Goal: Communication & Community: Answer question/provide support

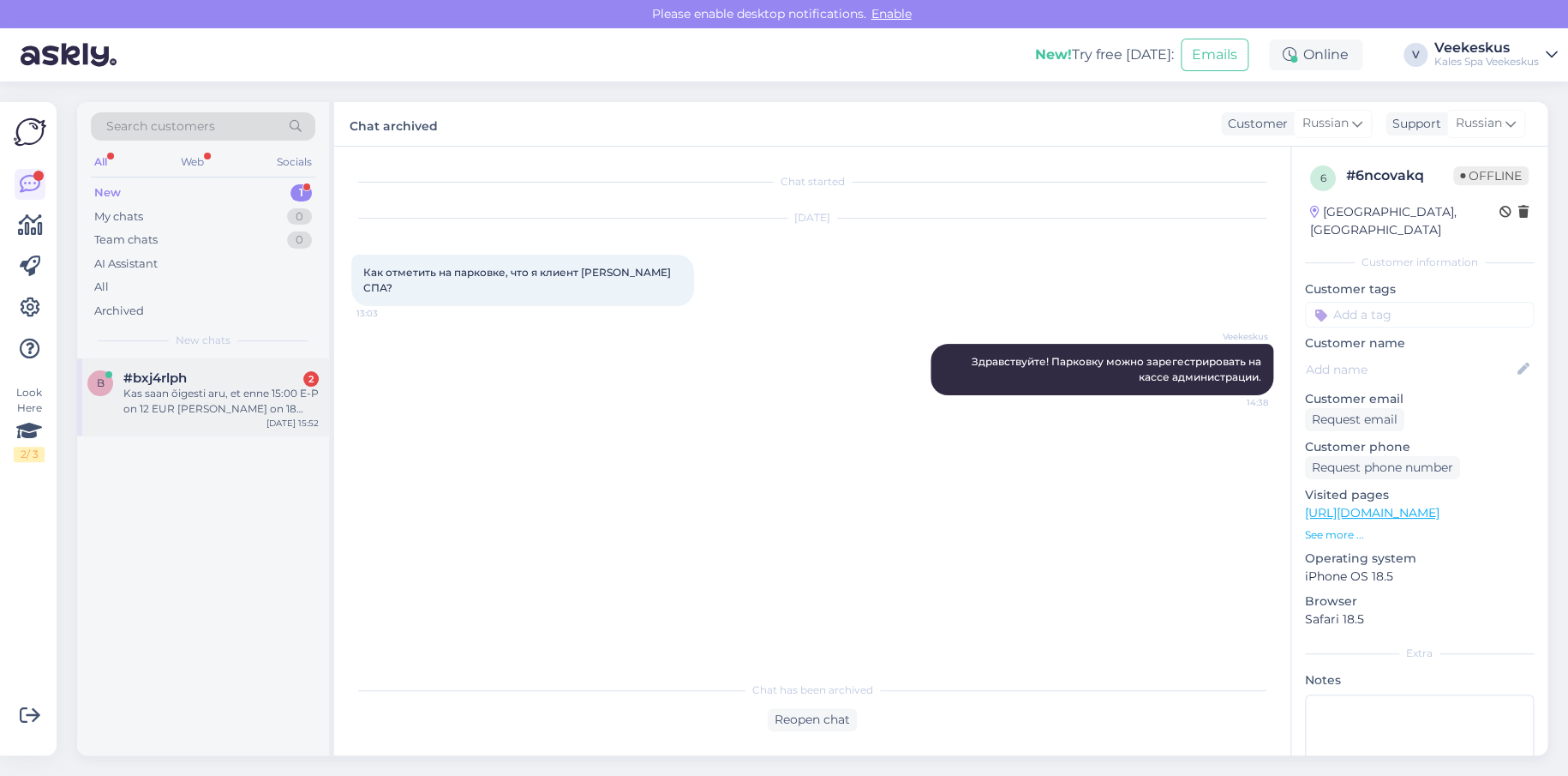
click at [134, 375] on span "#bxj4rlph" at bounding box center [155, 378] width 64 height 15
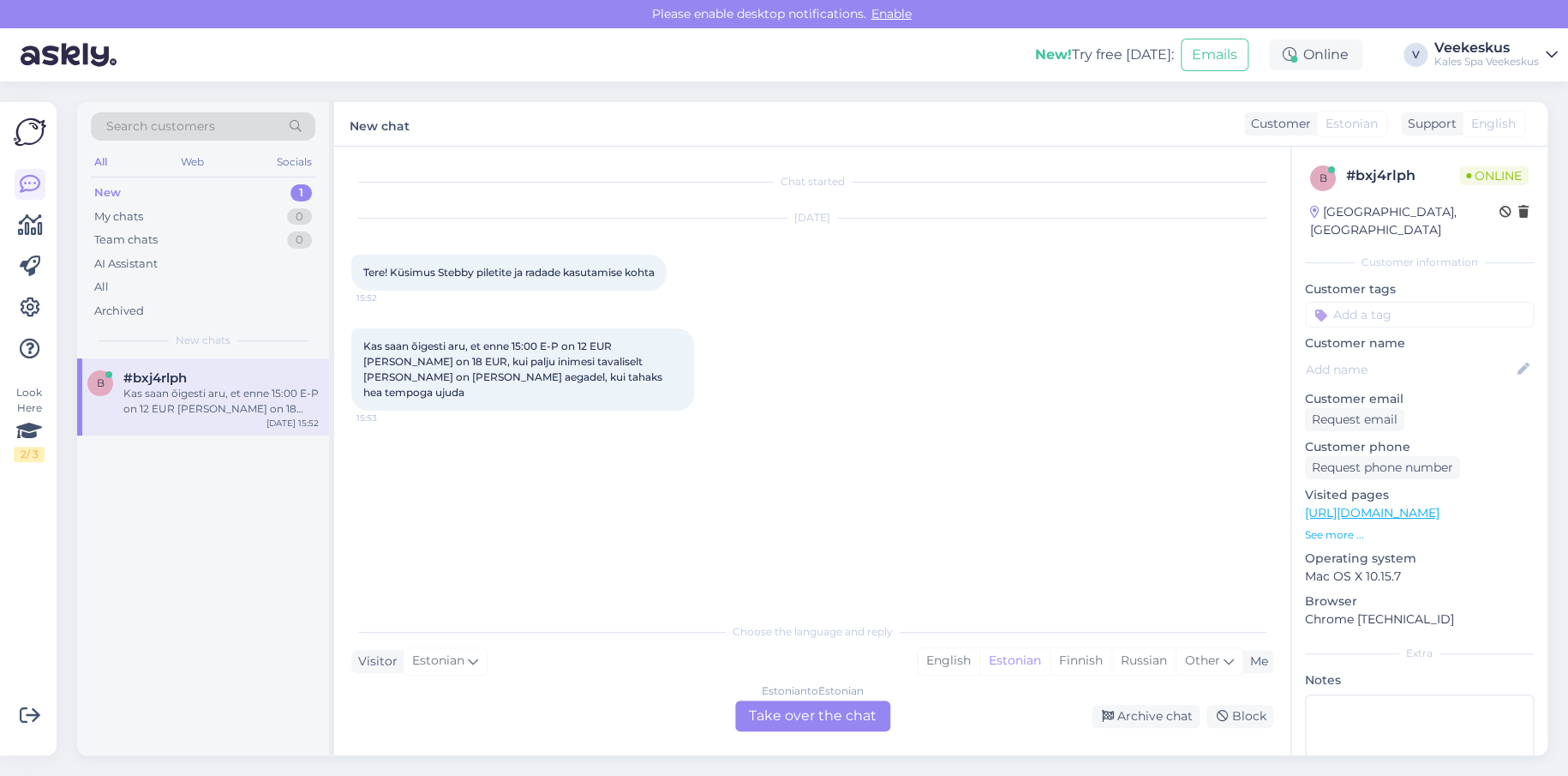
click at [605, 372] on div "Kas saan õigesti aru, et enne 15:00 E-P on 12 EUR [PERSON_NAME] on 18 EUR, kui …" at bounding box center [522, 369] width 343 height 82
click at [787, 712] on div "Estonian to Estonian Take over the chat" at bounding box center [812, 716] width 155 height 31
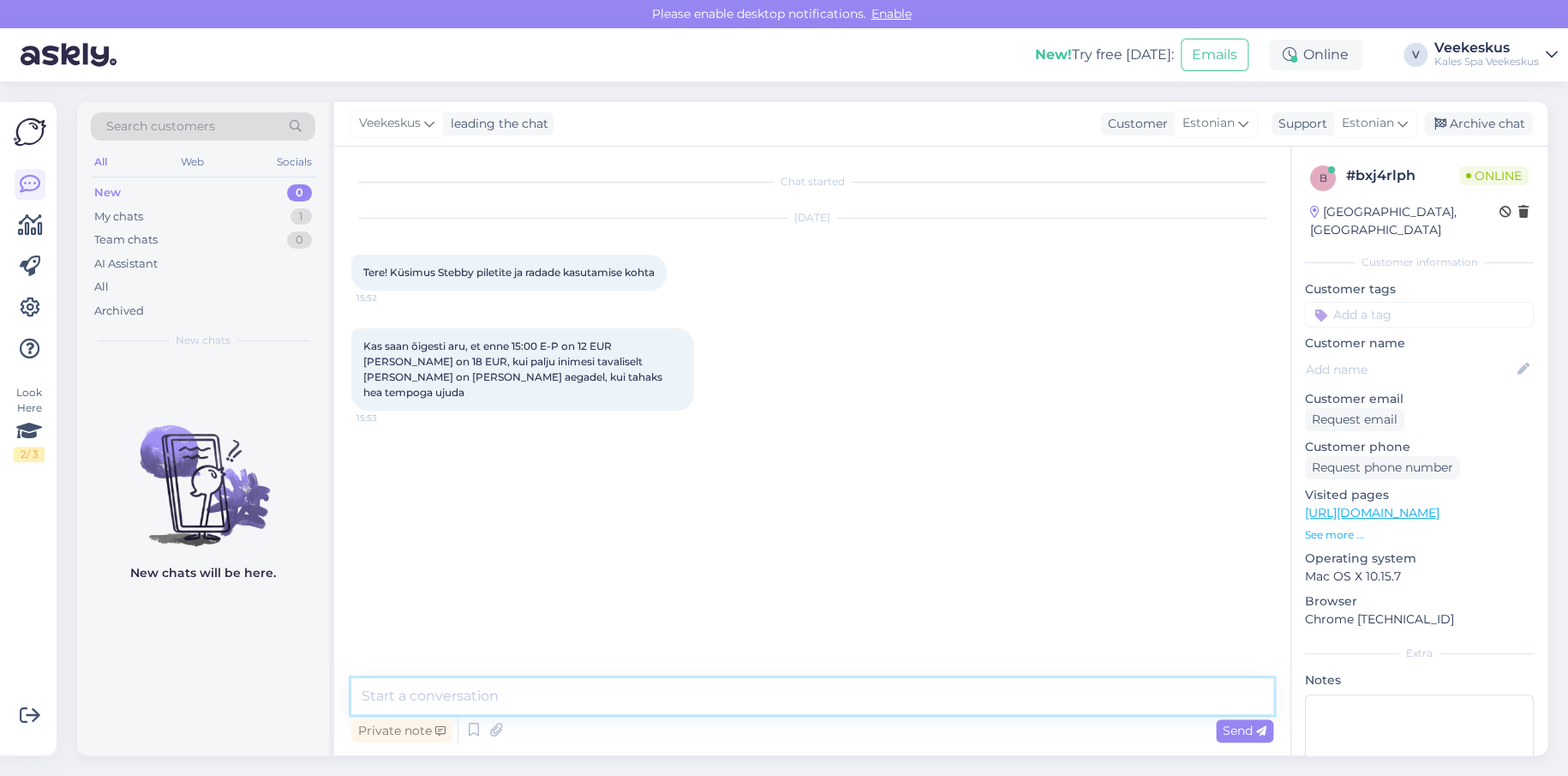
click at [640, 699] on textarea at bounding box center [812, 696] width 922 height 36
type textarea "Tere, jah Teil on õigus, inimeste kohta ei saa täpset infot anda, kuna see olen…"
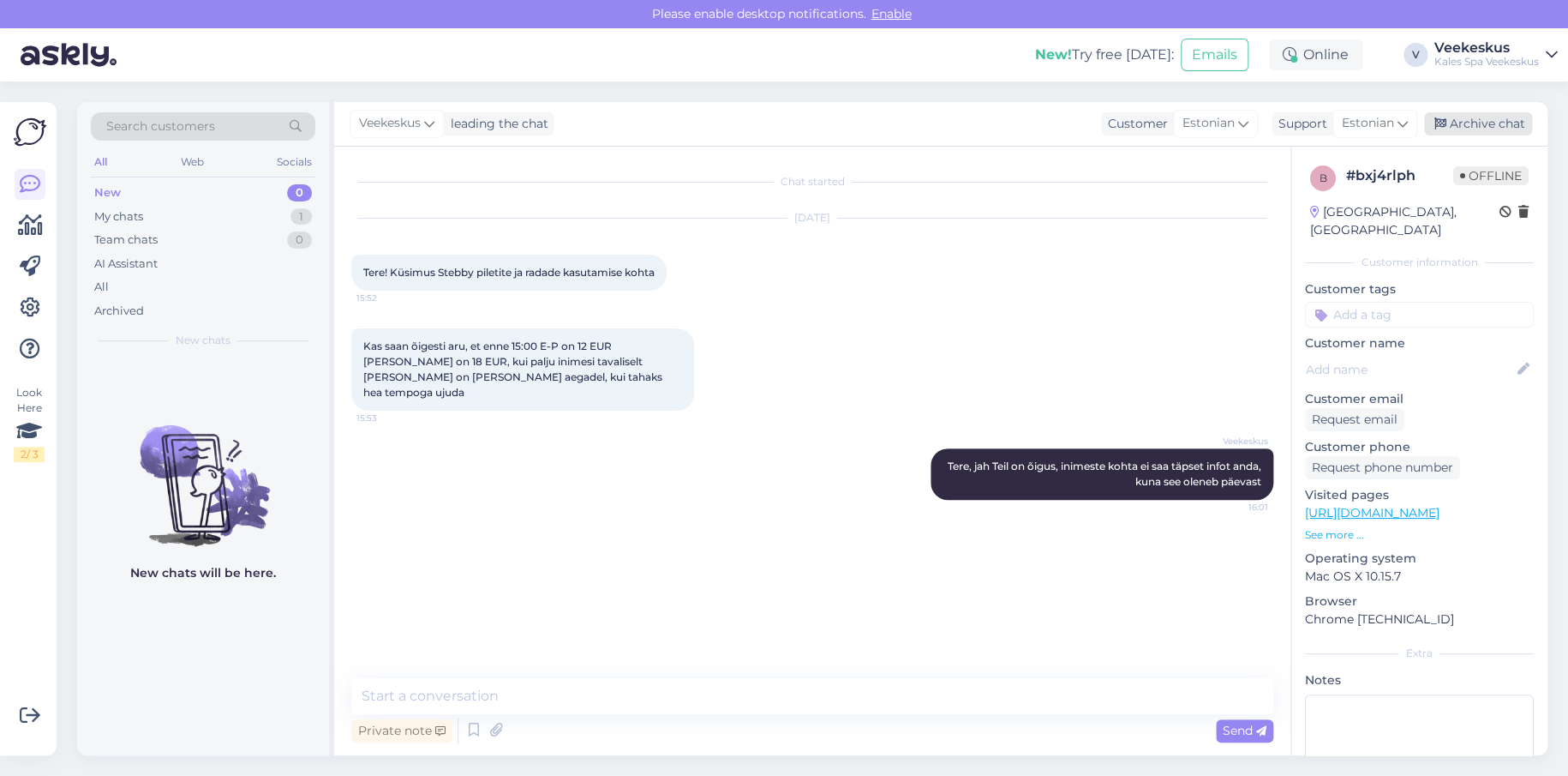
click at [1471, 127] on div "Archive chat" at bounding box center [1478, 124] width 108 height 23
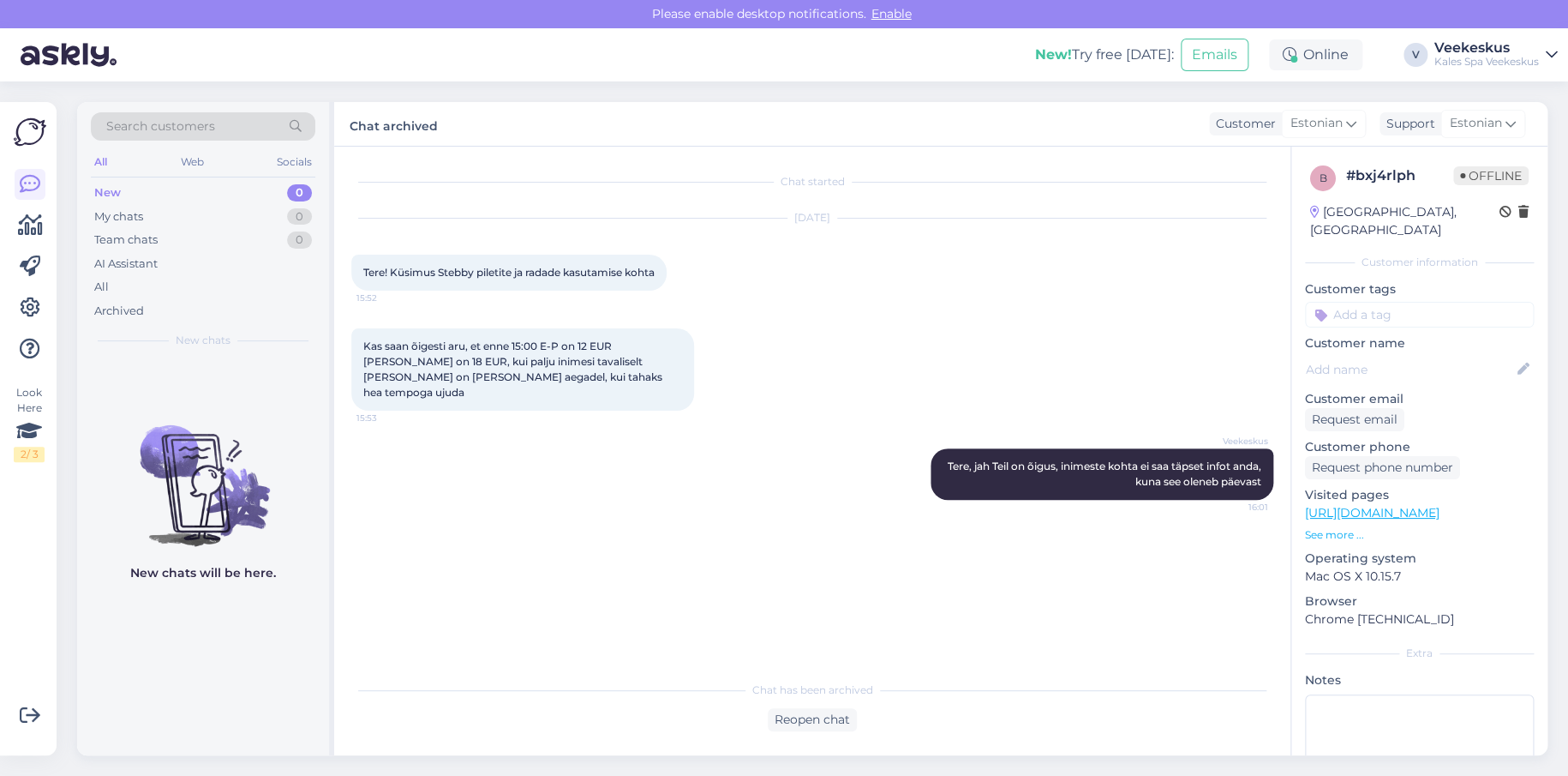
click at [186, 188] on div "New 0" at bounding box center [203, 192] width 225 height 24
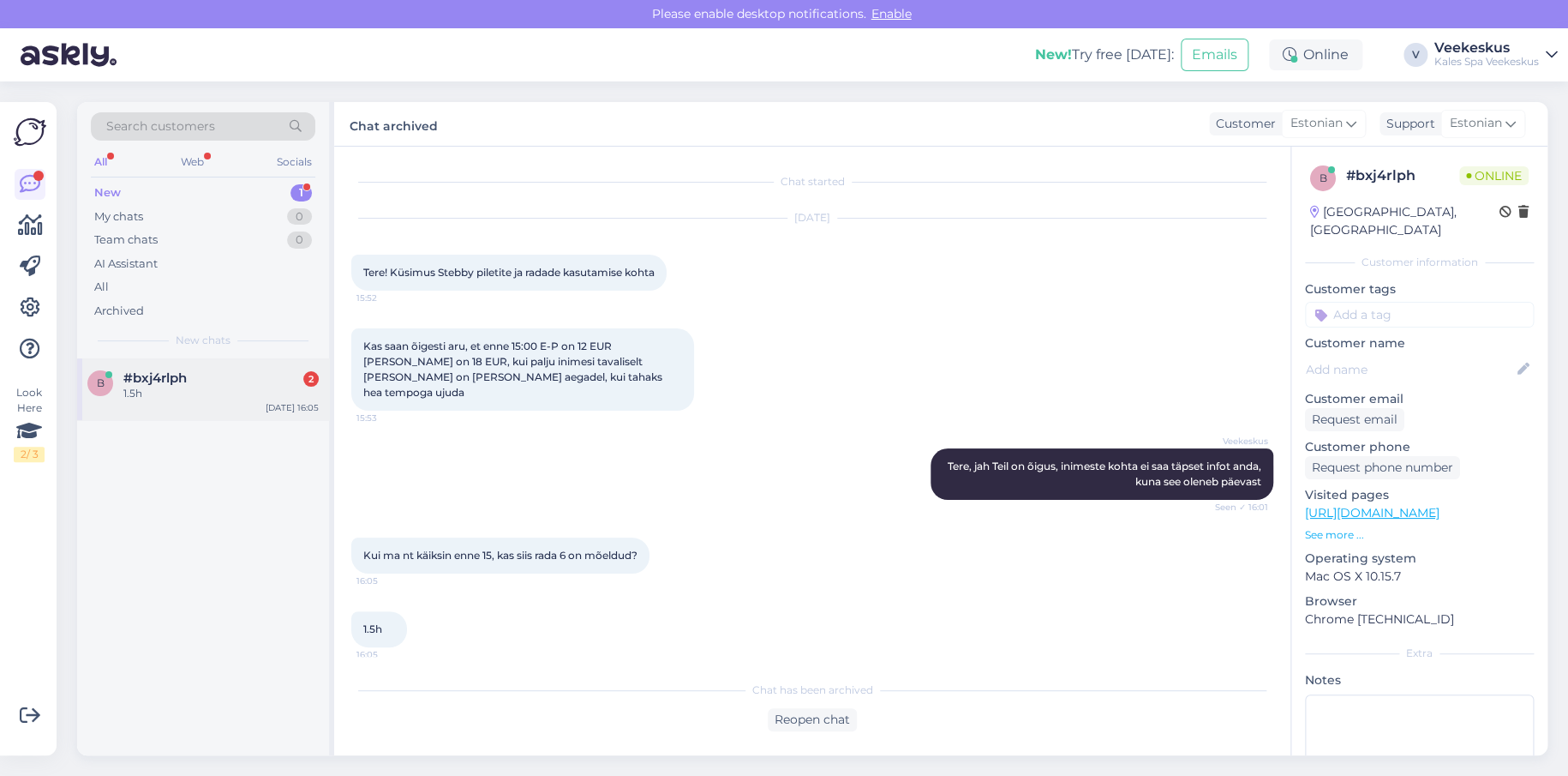
click at [143, 402] on div "b #bxj4rlph 2 1.5h [DATE] 16:05" at bounding box center [203, 389] width 252 height 62
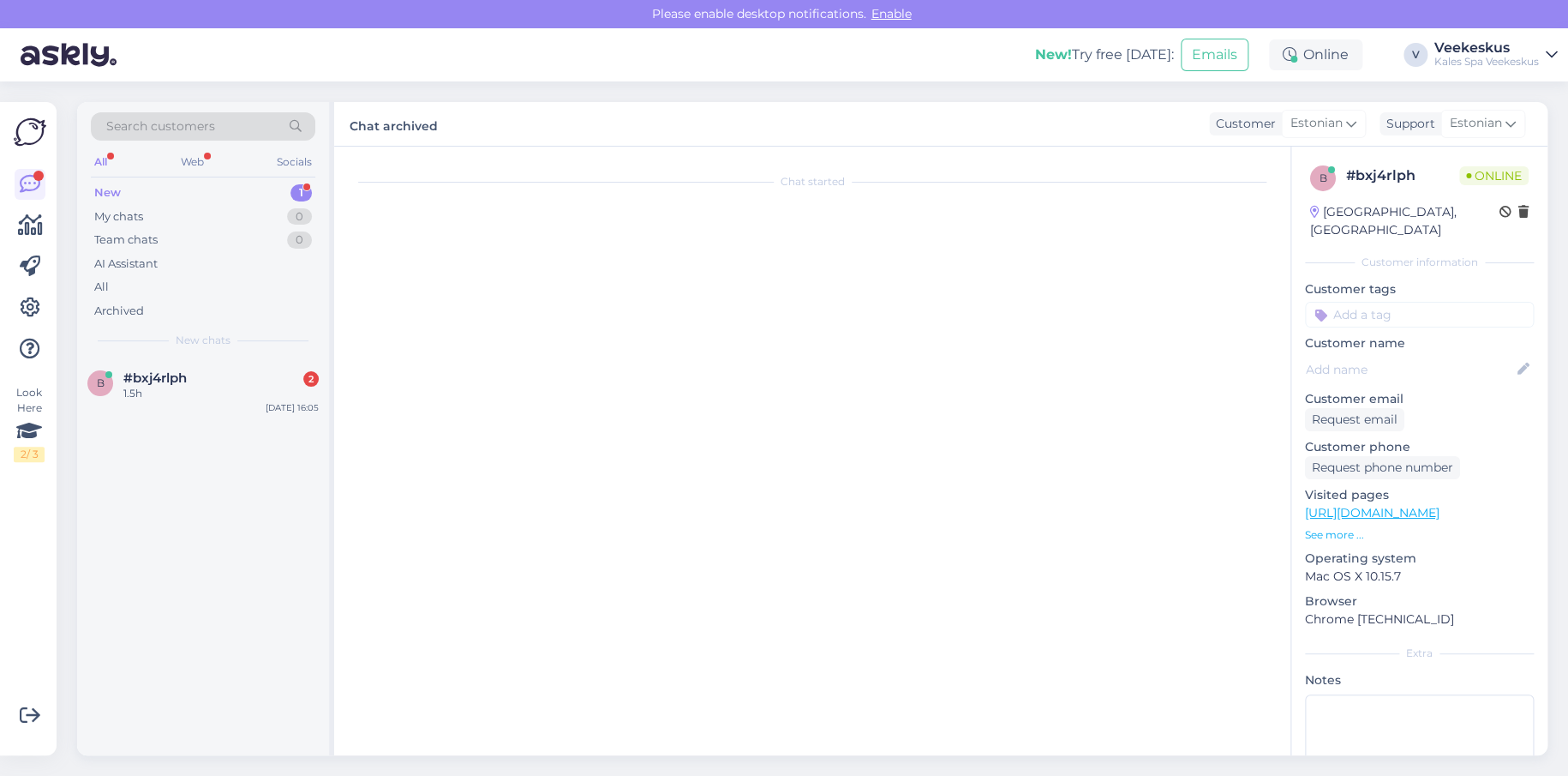
scroll to position [51, 0]
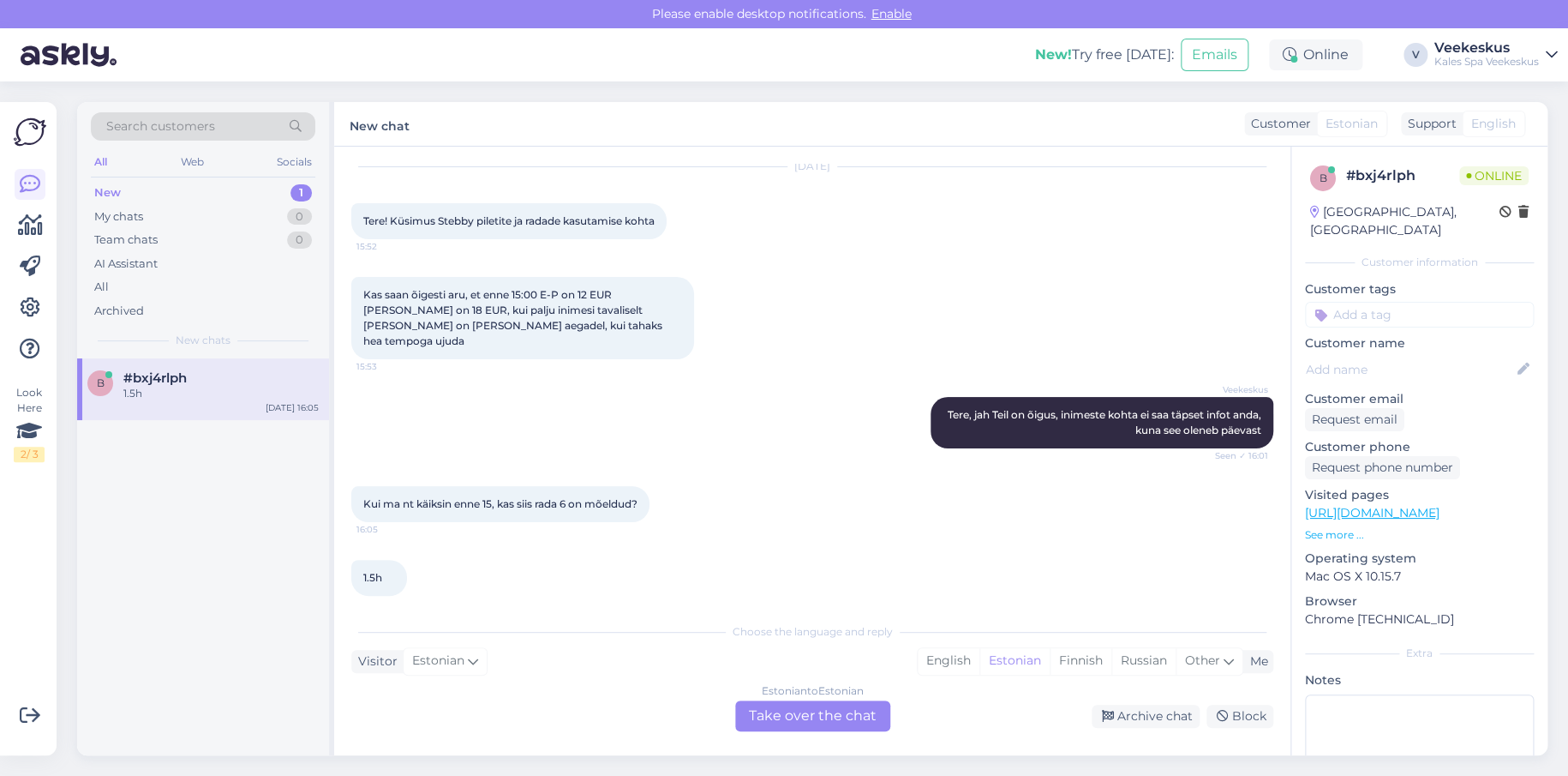
click at [731, 435] on div "Veekeskus Tere, jah Teil on õigus, inimeste kohta ei saa täpset infot anda, kun…" at bounding box center [812, 423] width 922 height 89
click at [807, 708] on div "Estonian to Estonian Take over the chat" at bounding box center [812, 716] width 155 height 31
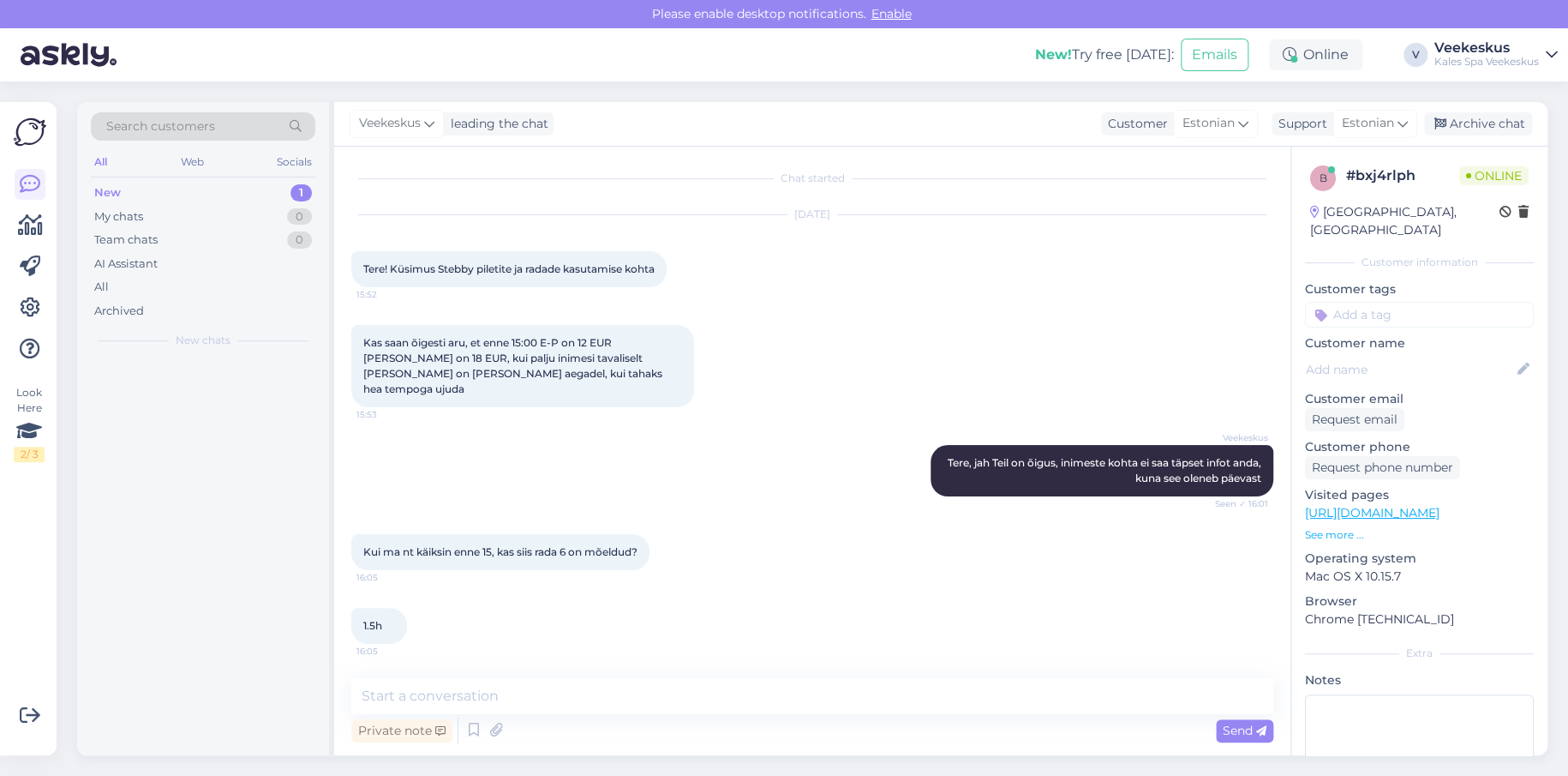
scroll to position [0, 0]
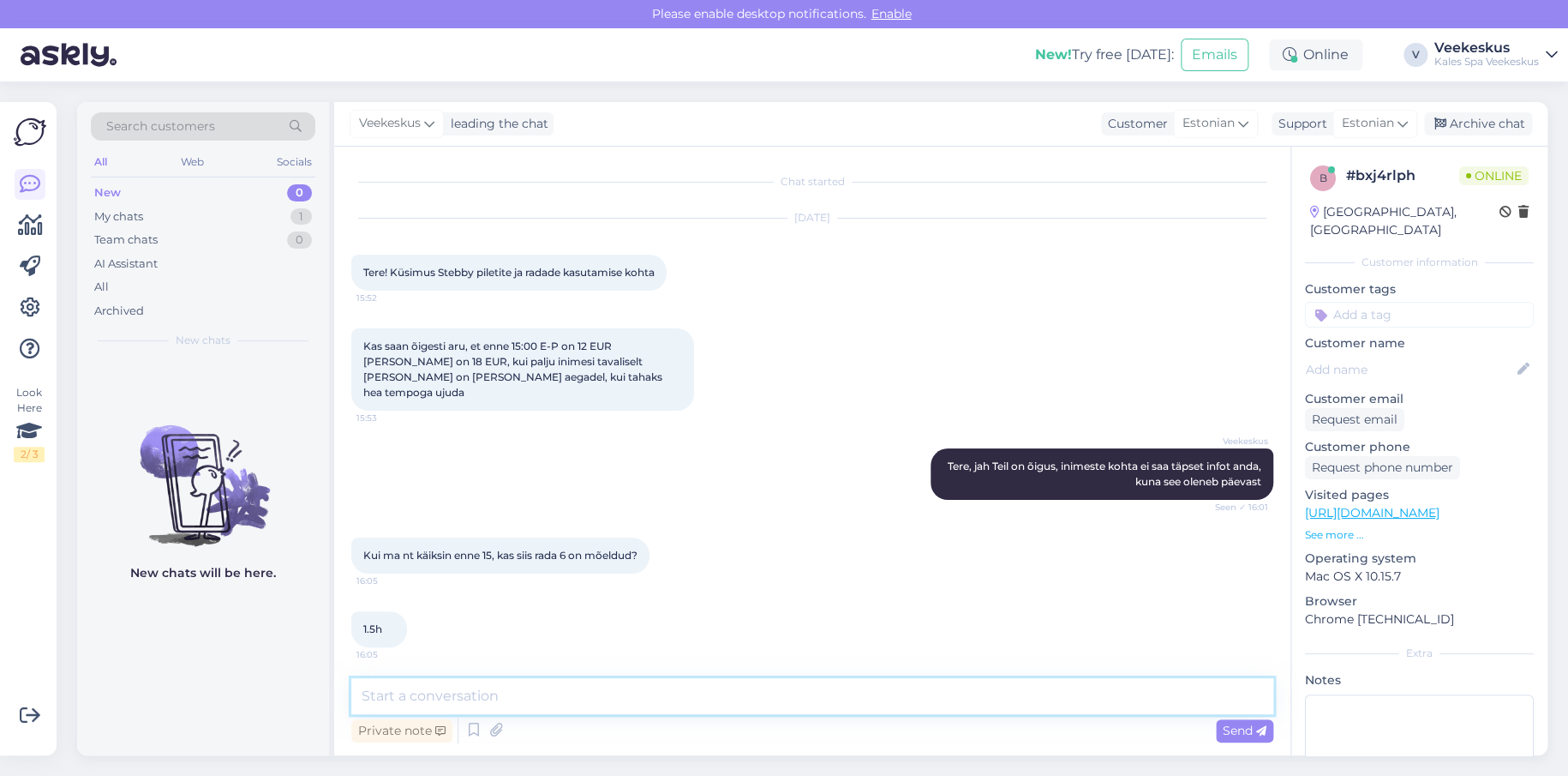
click at [809, 703] on textarea at bounding box center [812, 696] width 922 height 36
type textarea "Jah"
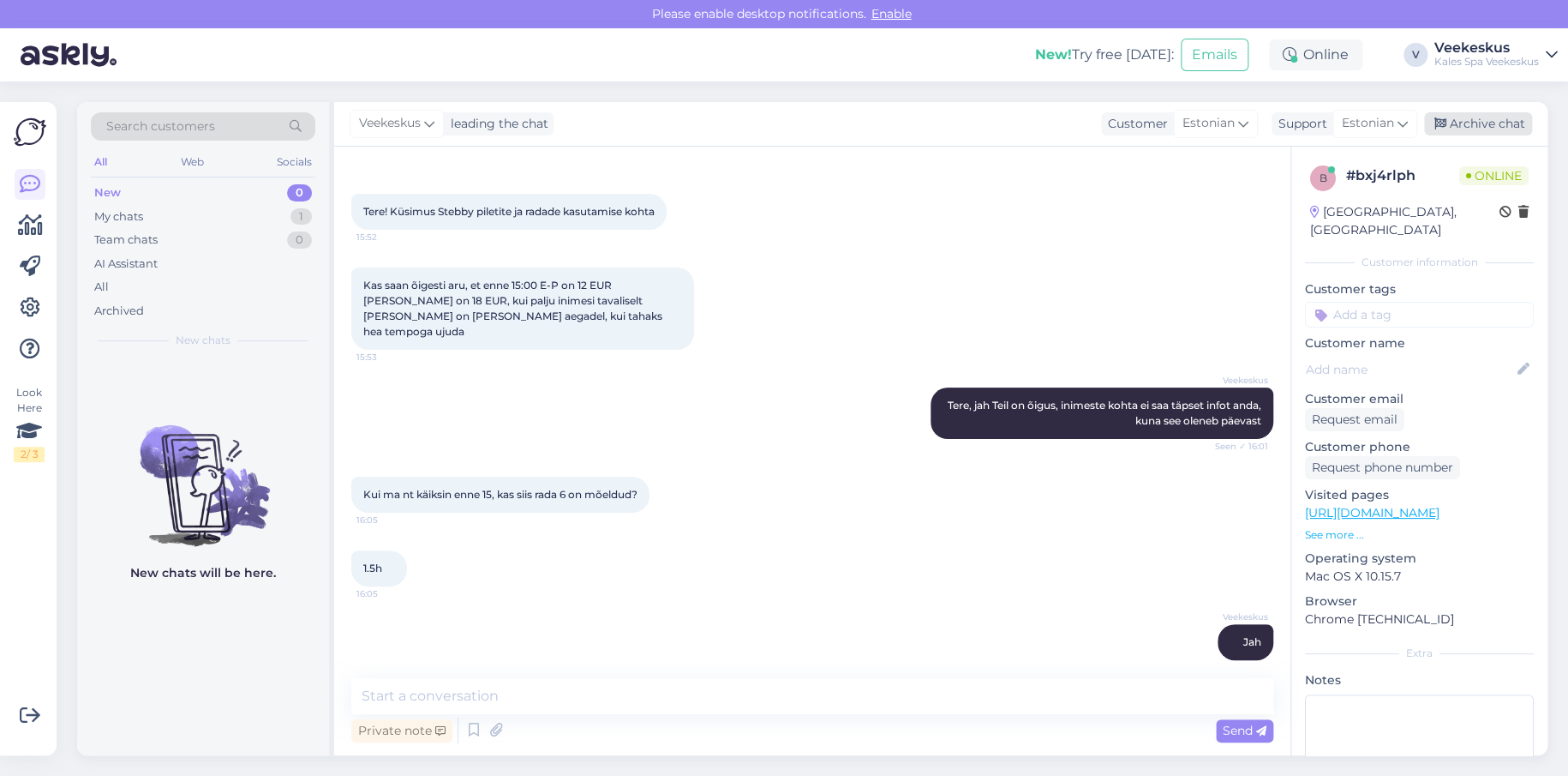
click at [1450, 120] on div "Archive chat" at bounding box center [1478, 124] width 108 height 23
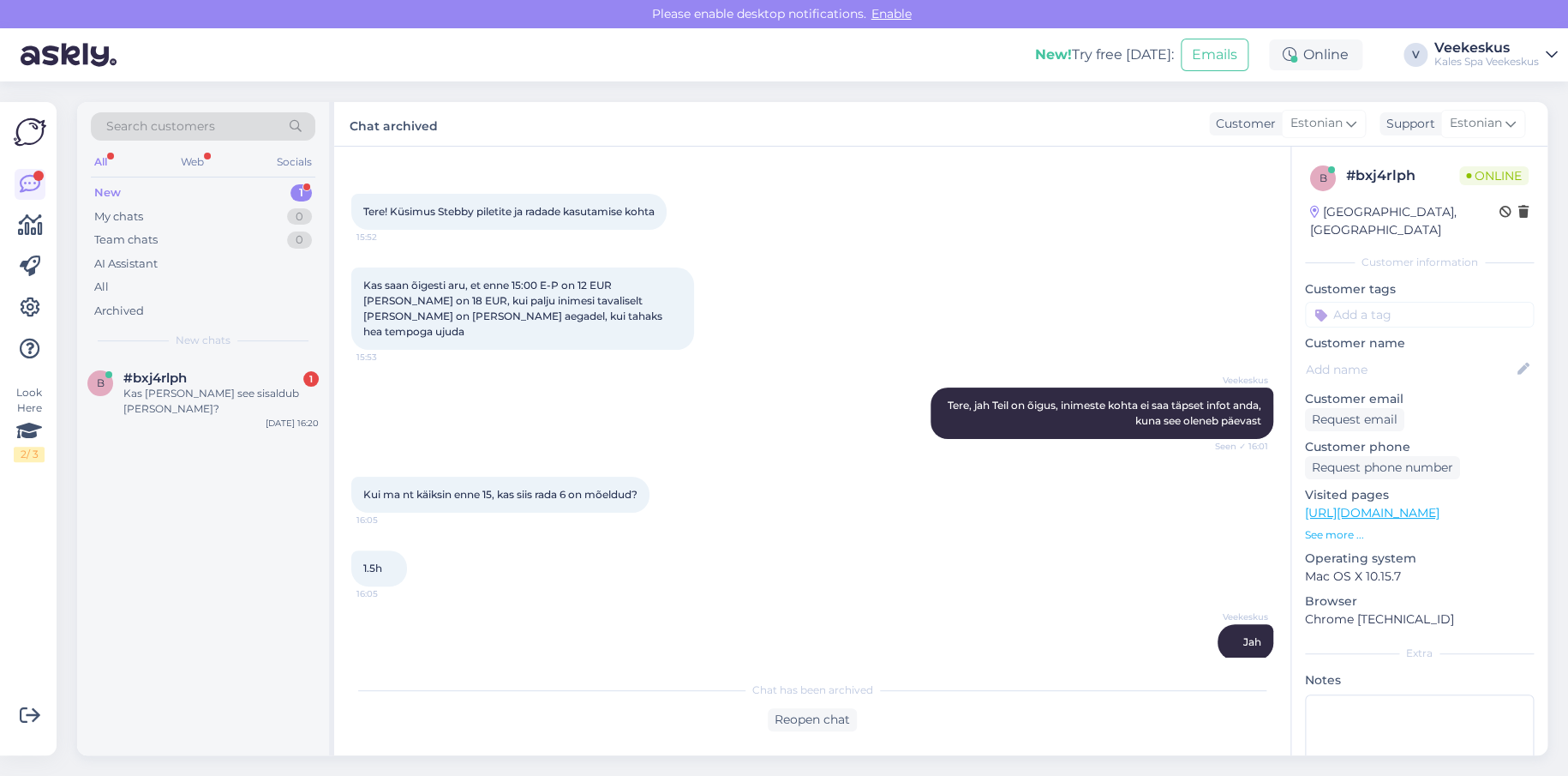
scroll to position [141, 0]
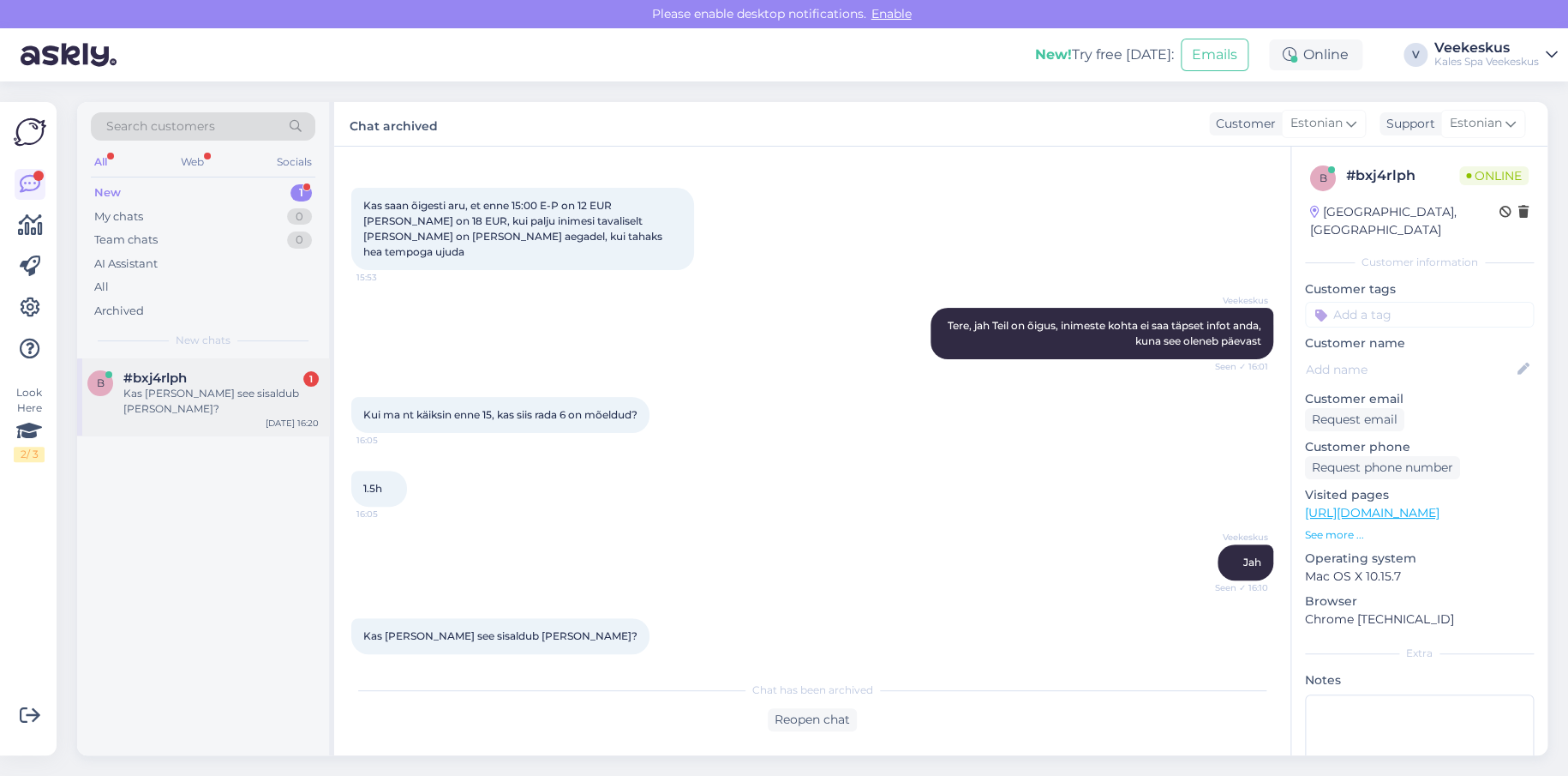
click at [264, 378] on div "#bxj4rlph 1" at bounding box center [221, 378] width 195 height 15
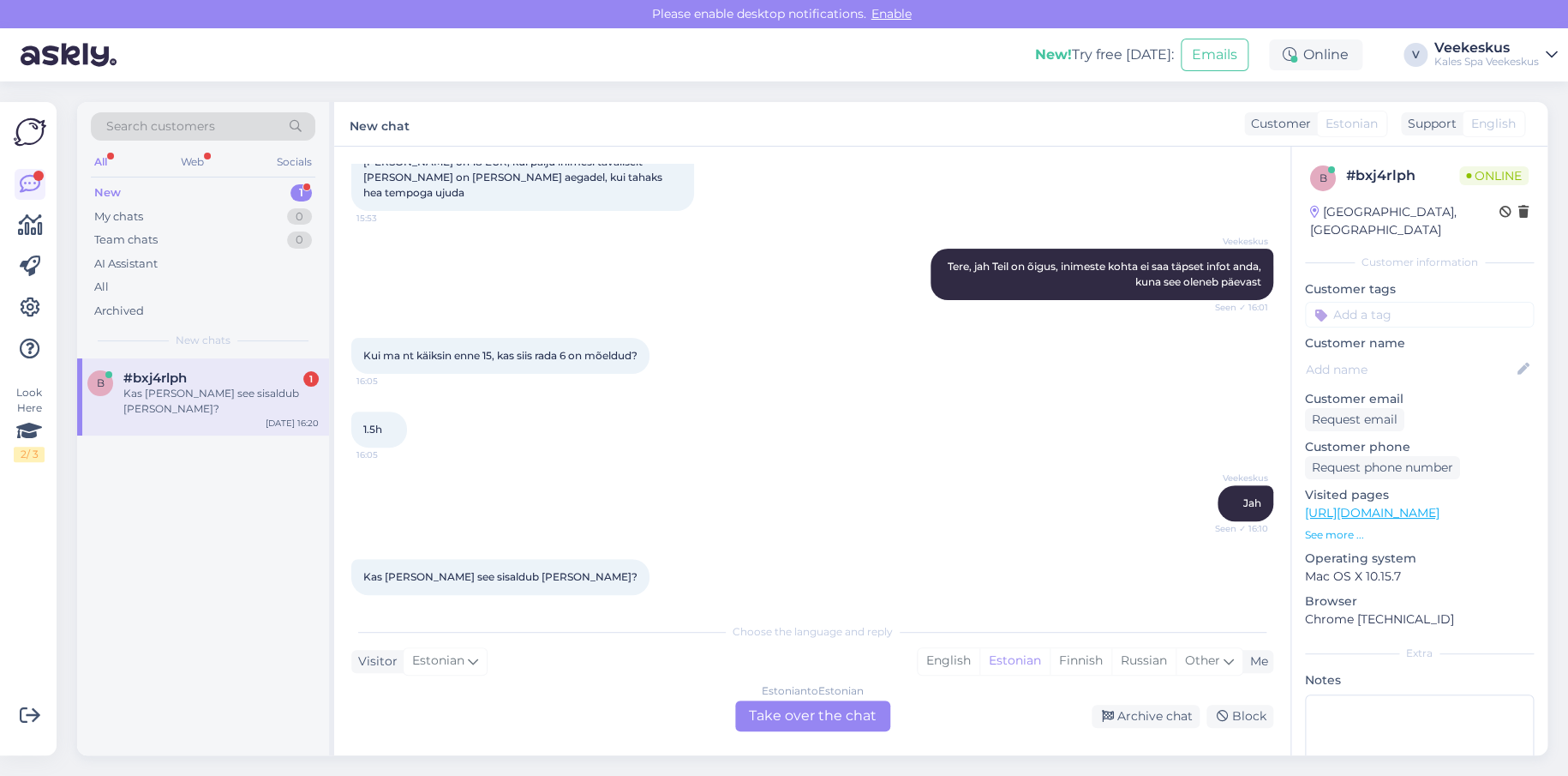
click at [580, 447] on div "1.5h 16:05" at bounding box center [812, 430] width 922 height 73
click at [801, 716] on div "Estonian to Estonian Take over the chat" at bounding box center [812, 716] width 155 height 31
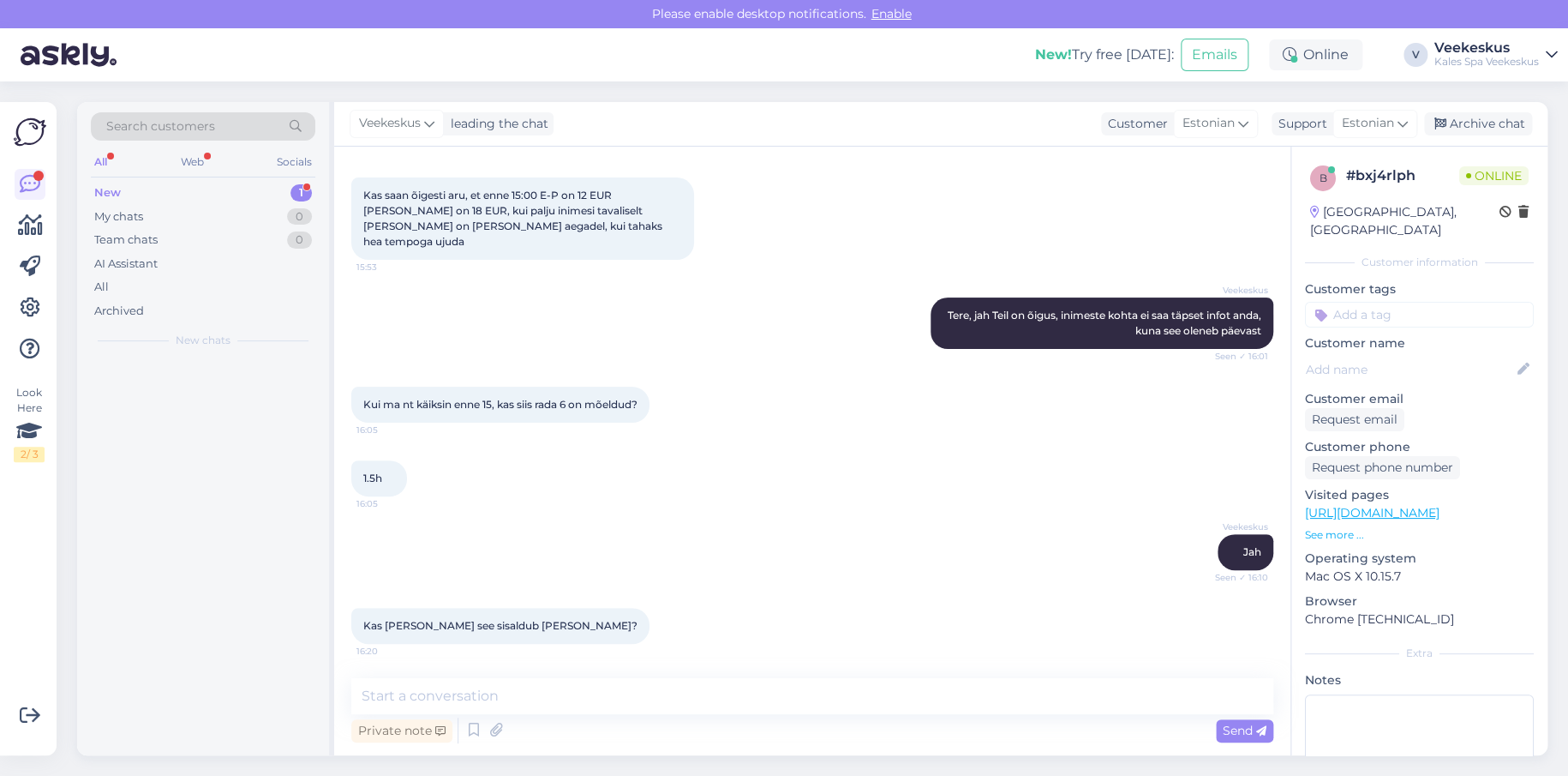
scroll to position [135, 0]
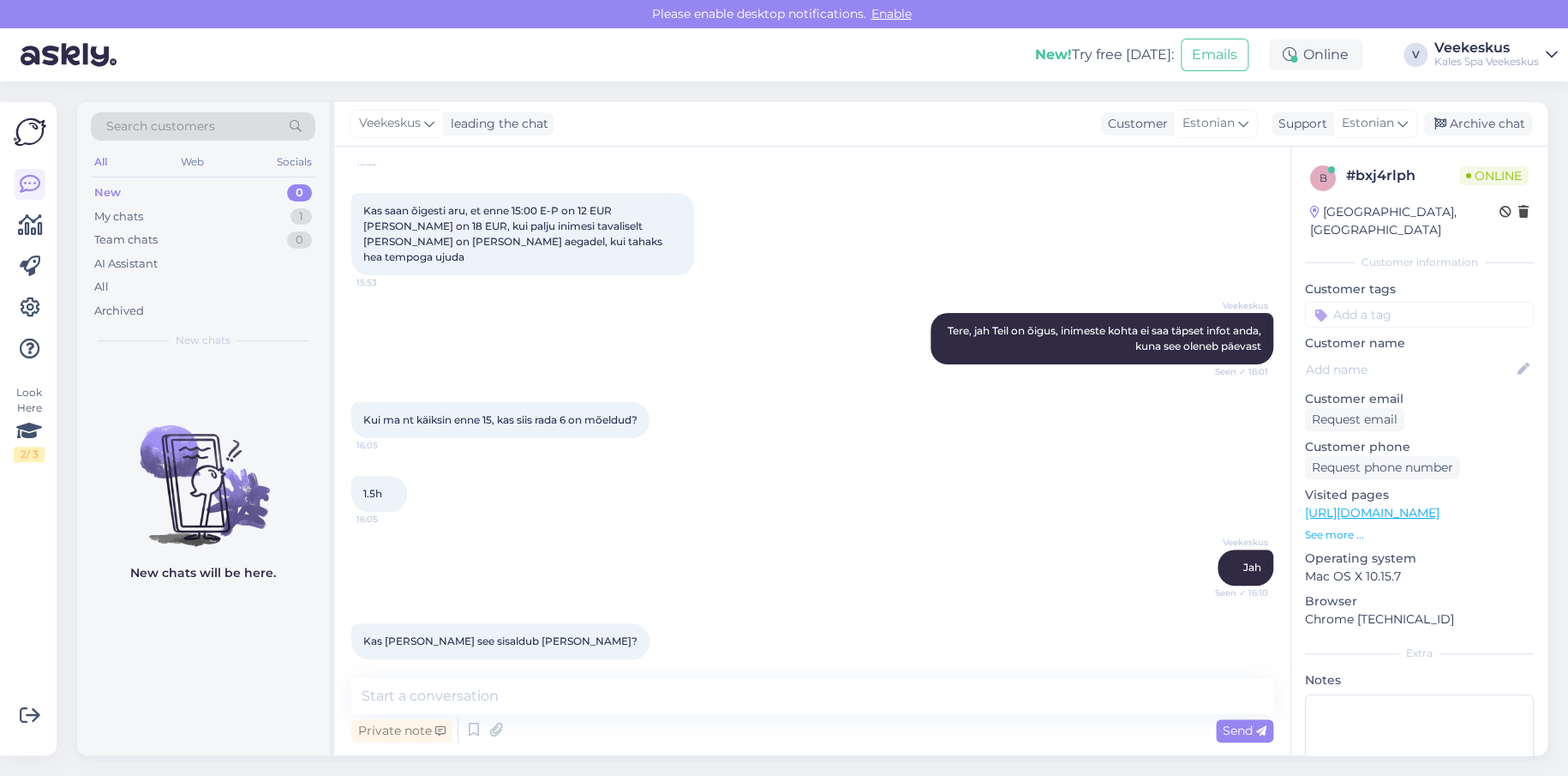
click at [568, 716] on div "Private note Send" at bounding box center [812, 731] width 922 height 33
click at [576, 697] on textarea at bounding box center [812, 696] width 922 height 36
type textarea "T"
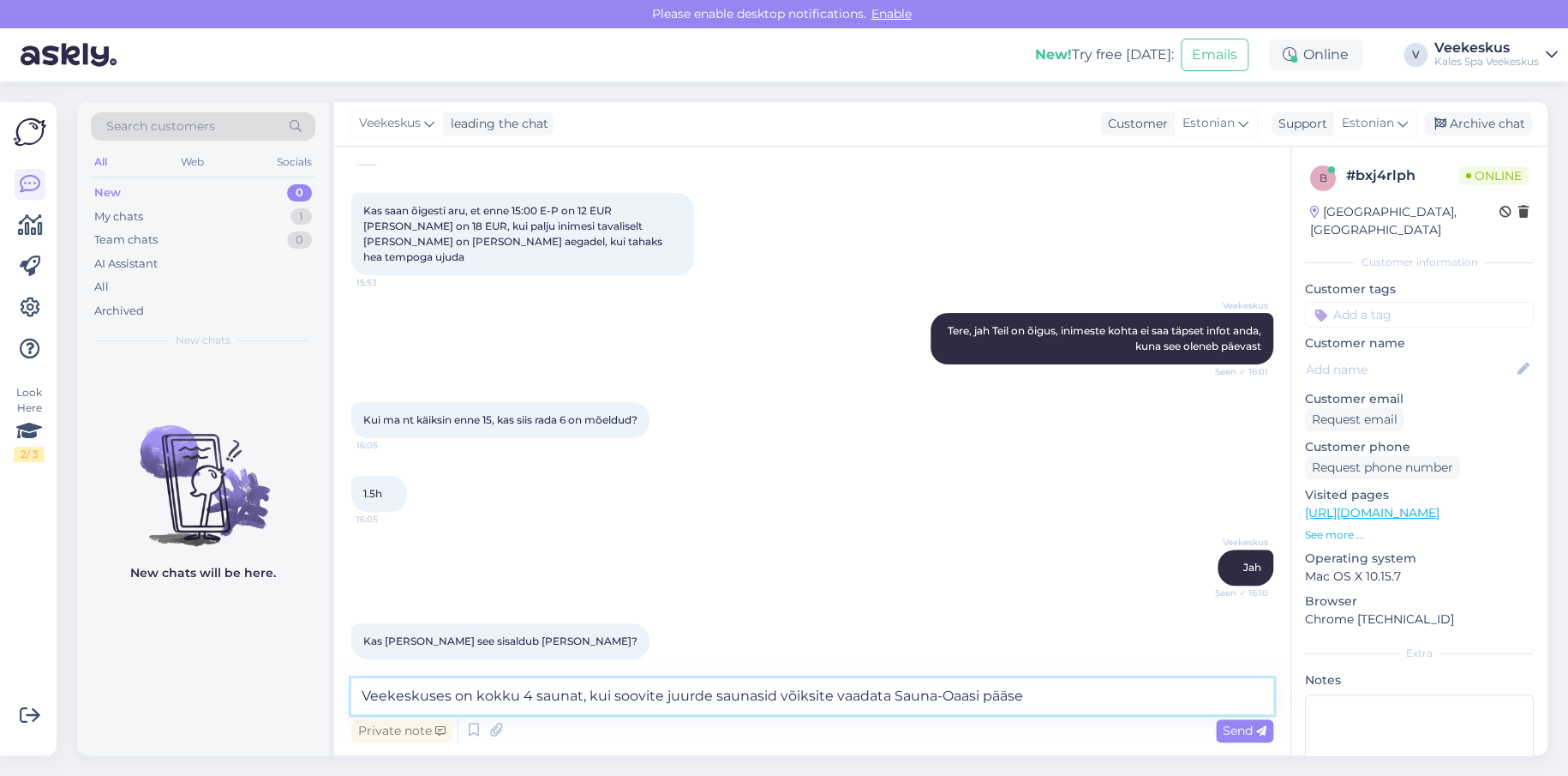
type textarea "Veekeskuses on kokku 4 saunat, kui soovite juurde saunasid võiksite vaadata Sau…"
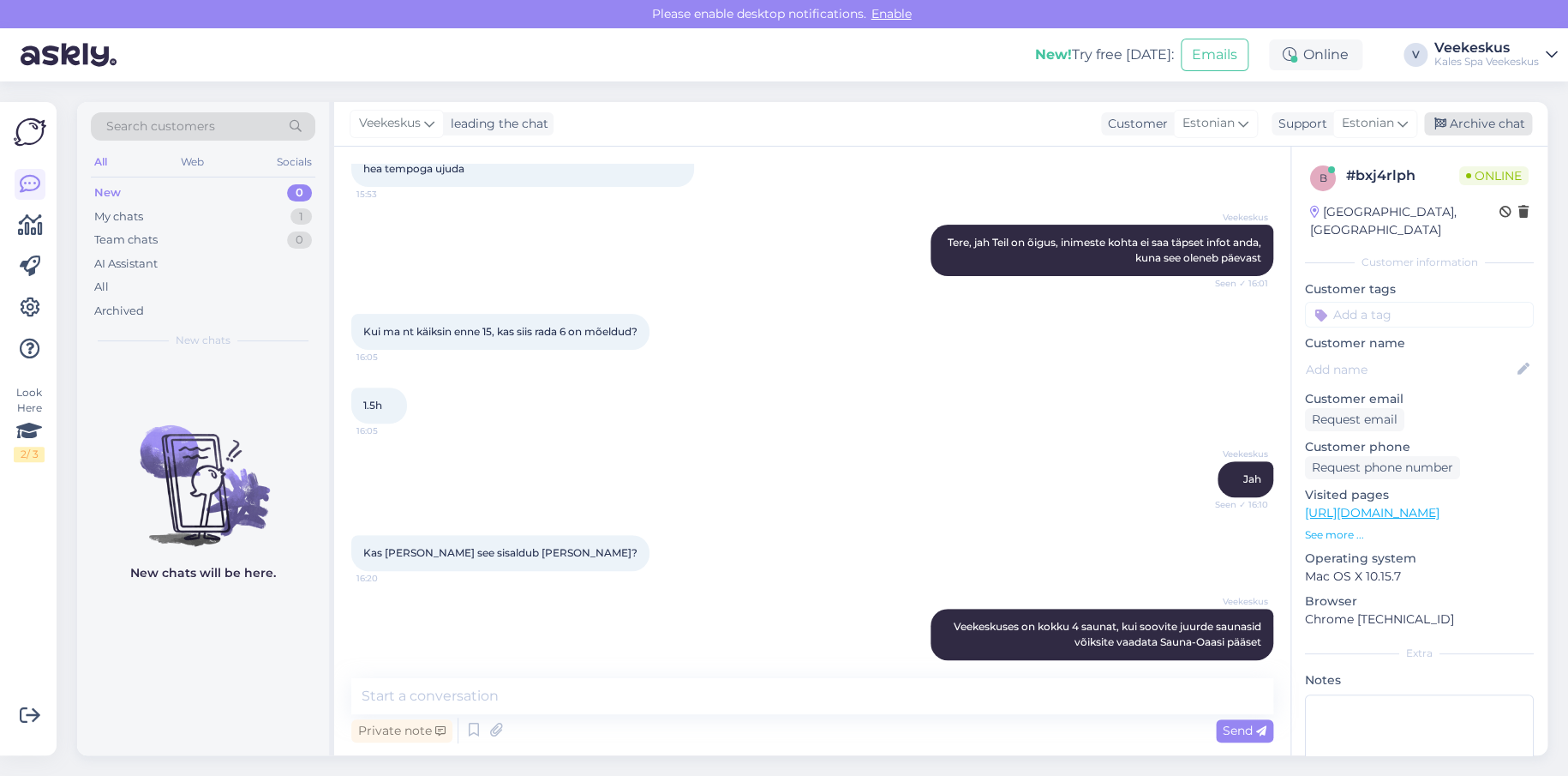
click at [1489, 122] on div "Archive chat" at bounding box center [1478, 124] width 108 height 23
